Goal: Task Accomplishment & Management: Manage account settings

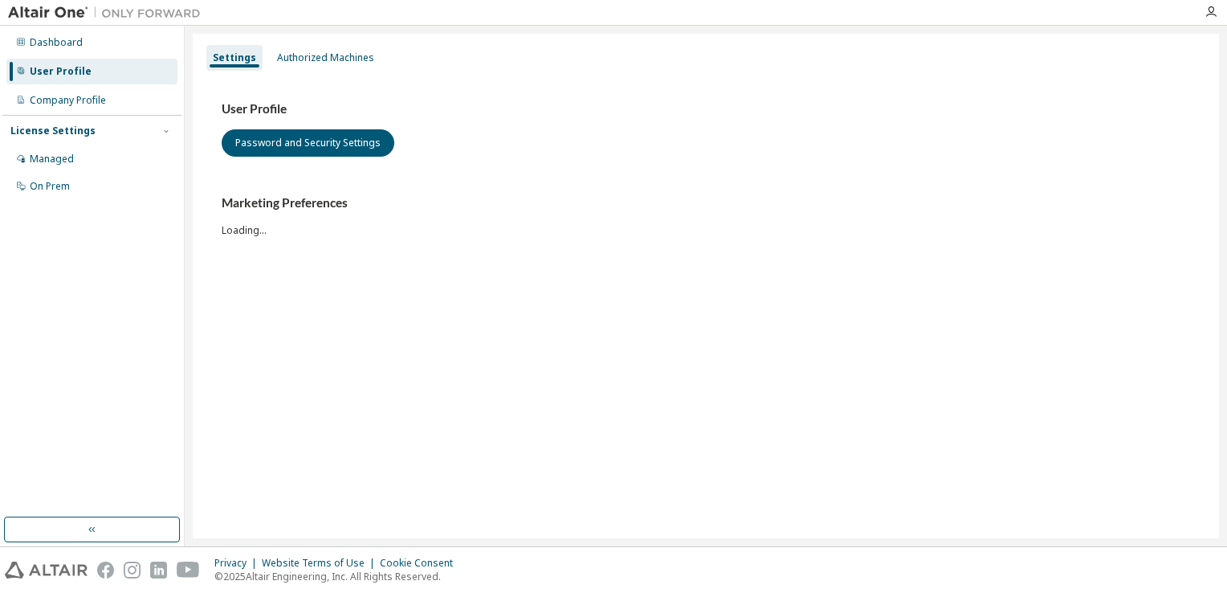
click at [63, 7] on img at bounding box center [108, 13] width 201 height 16
click at [56, 8] on img at bounding box center [108, 13] width 201 height 16
